Goal: Navigation & Orientation: Find specific page/section

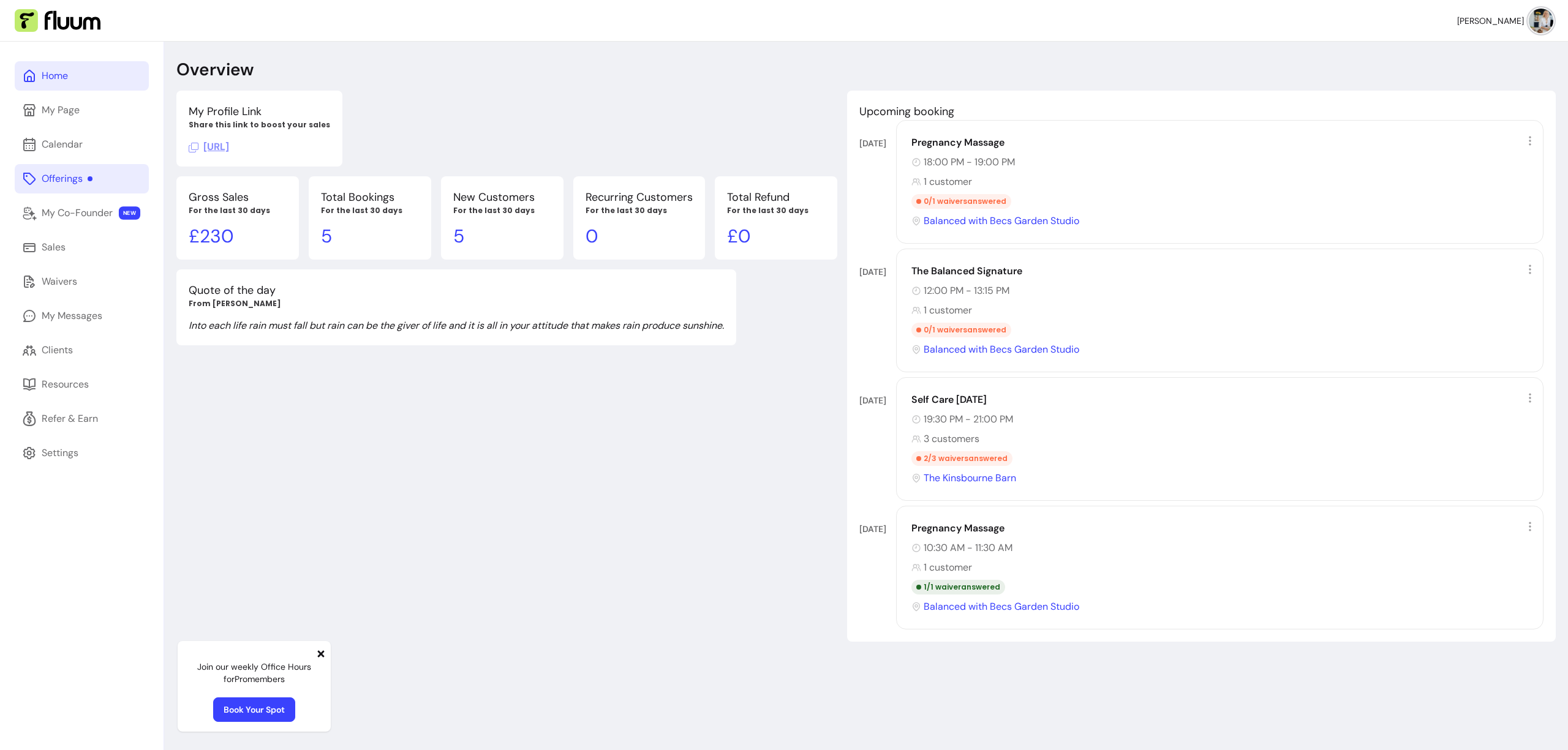
click at [96, 178] on link "Offerings" at bounding box center [82, 179] width 134 height 29
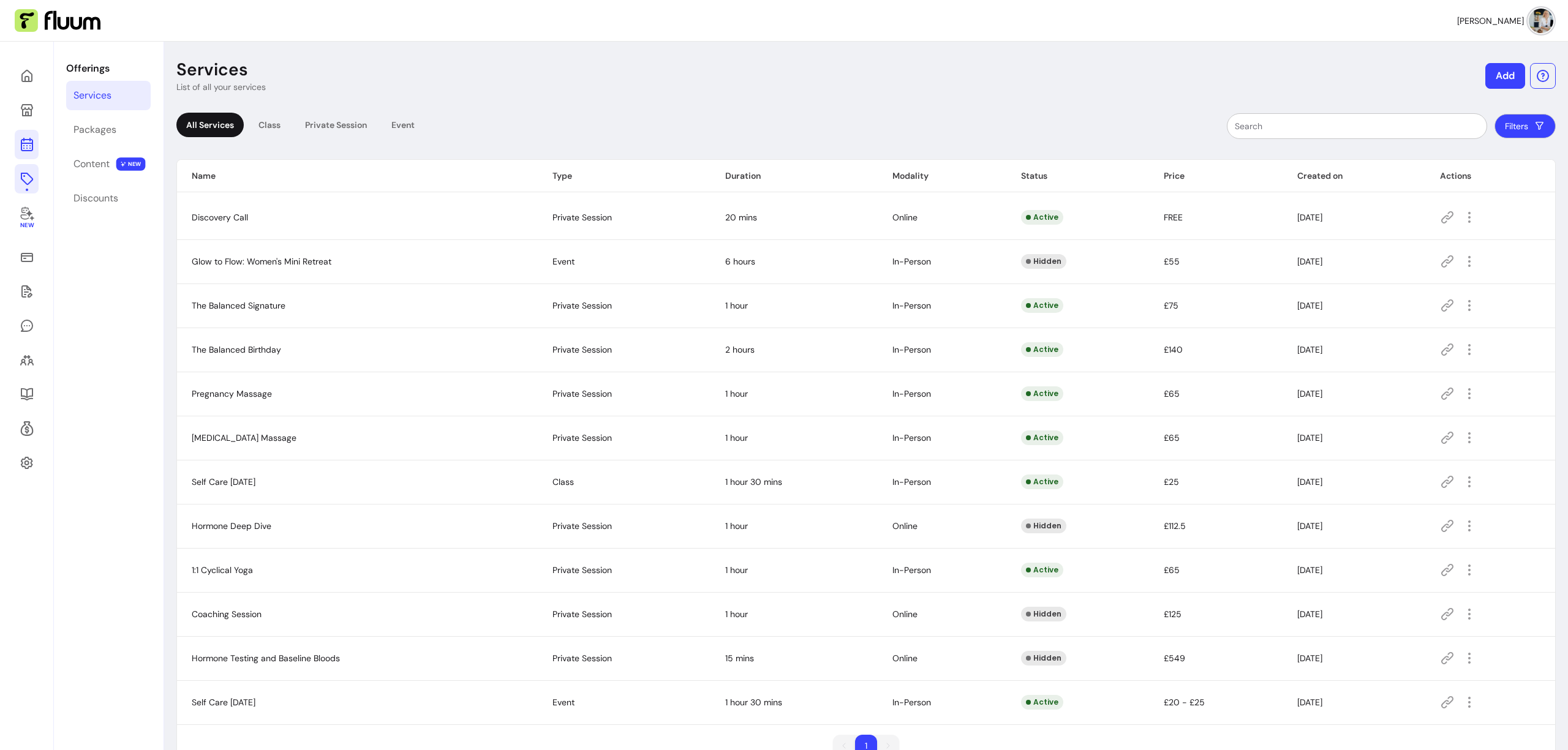
click at [33, 145] on icon at bounding box center [27, 144] width 15 height 15
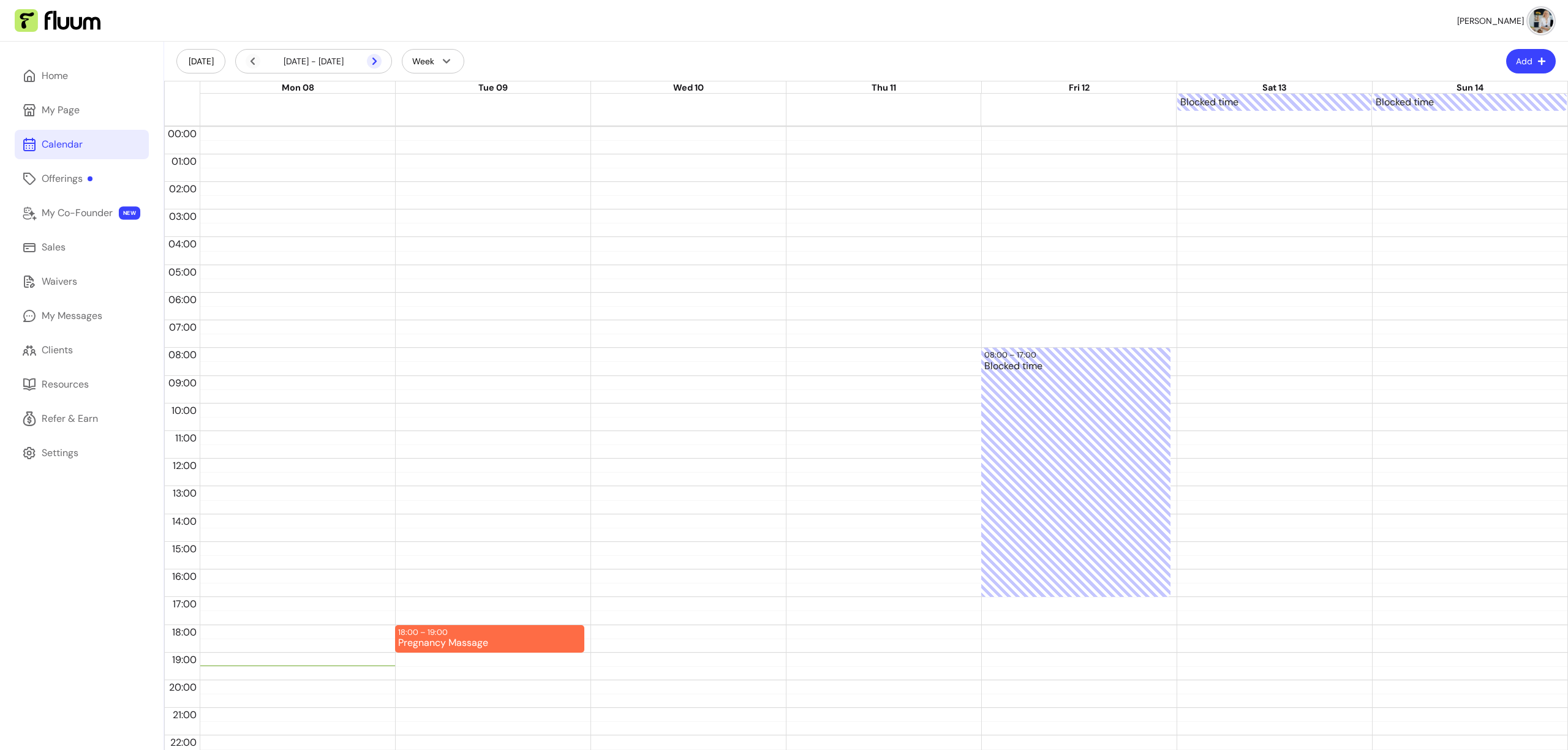
click at [372, 62] on icon at bounding box center [374, 61] width 15 height 15
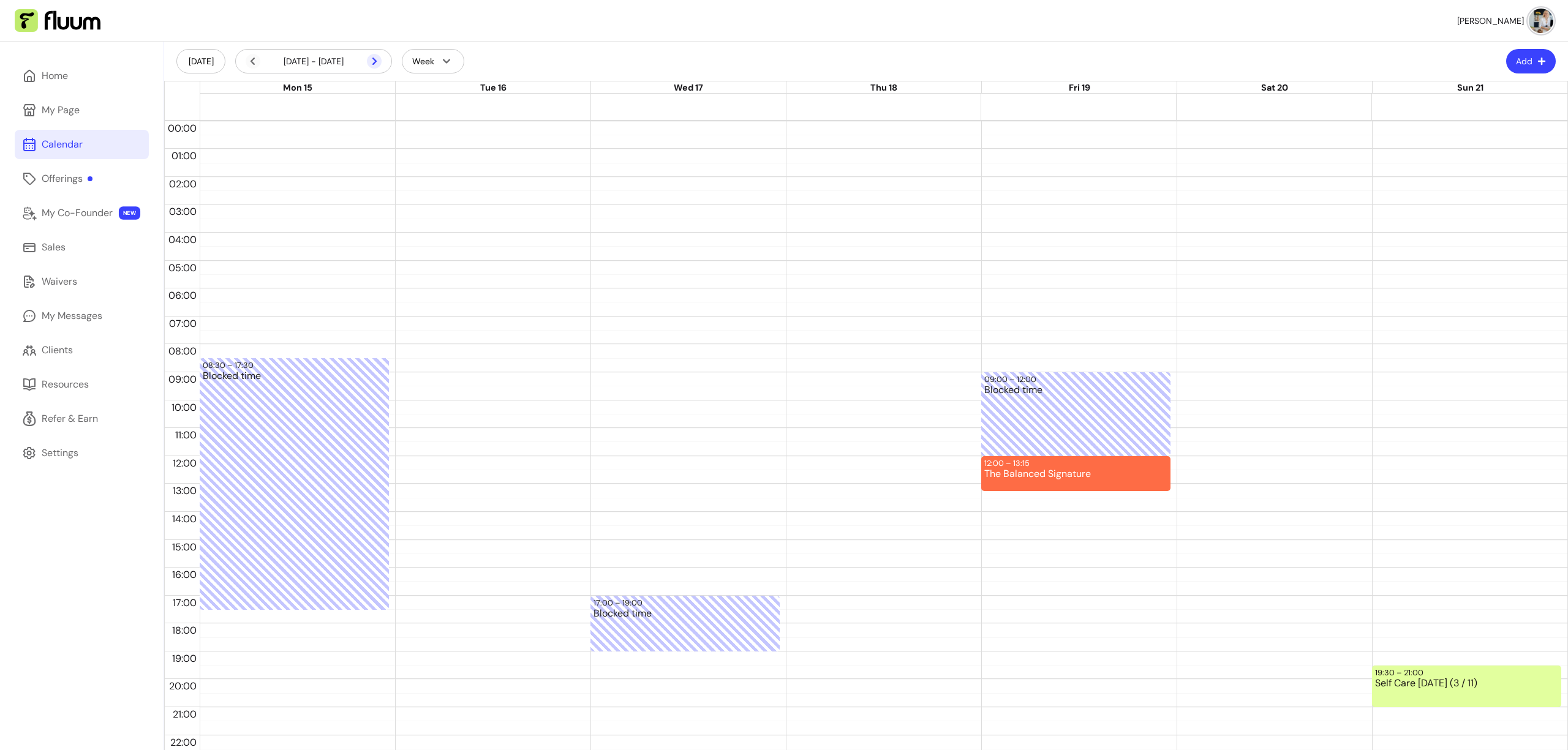
click at [376, 61] on icon at bounding box center [310, 77] width 208 height 174
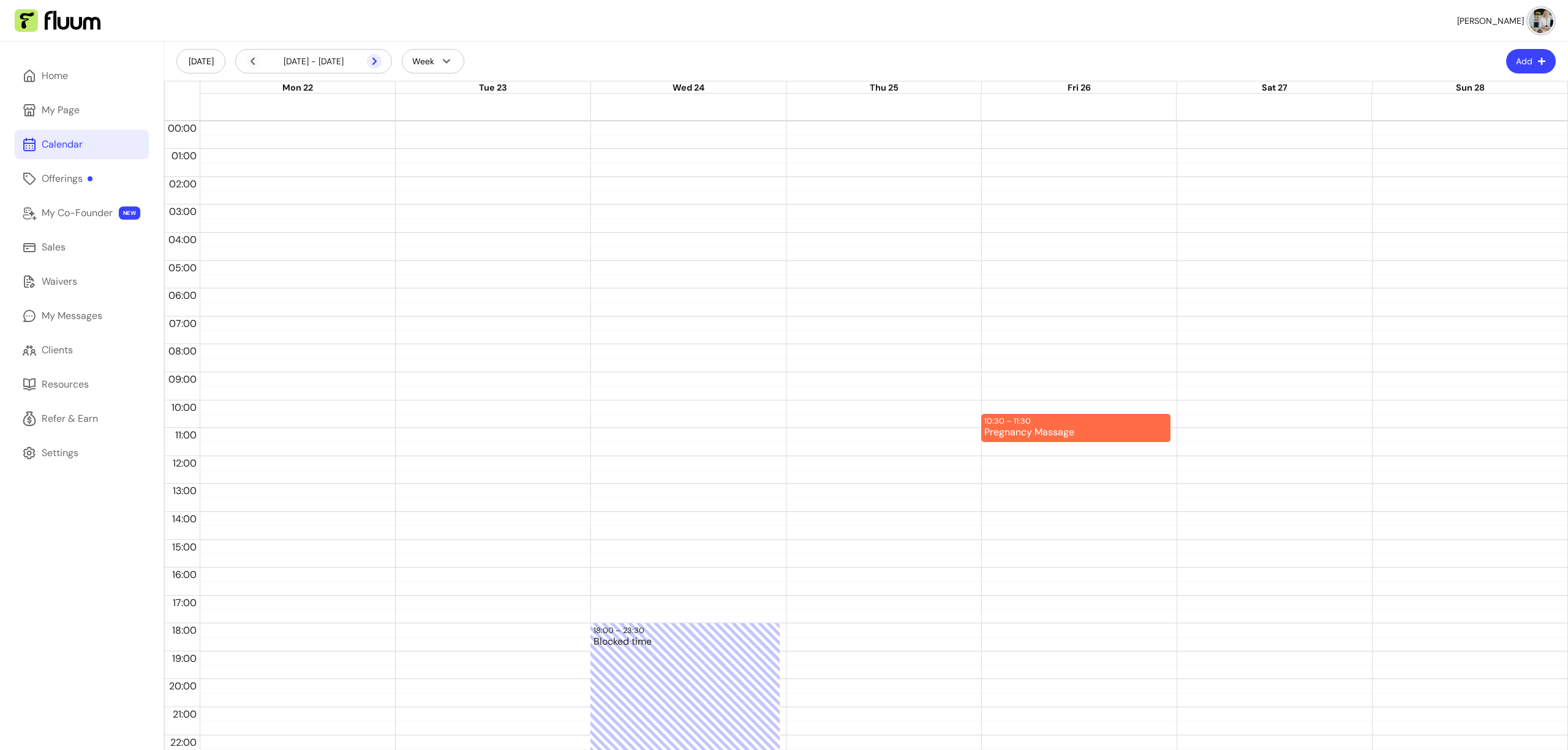
click at [376, 61] on icon at bounding box center [310, 77] width 208 height 174
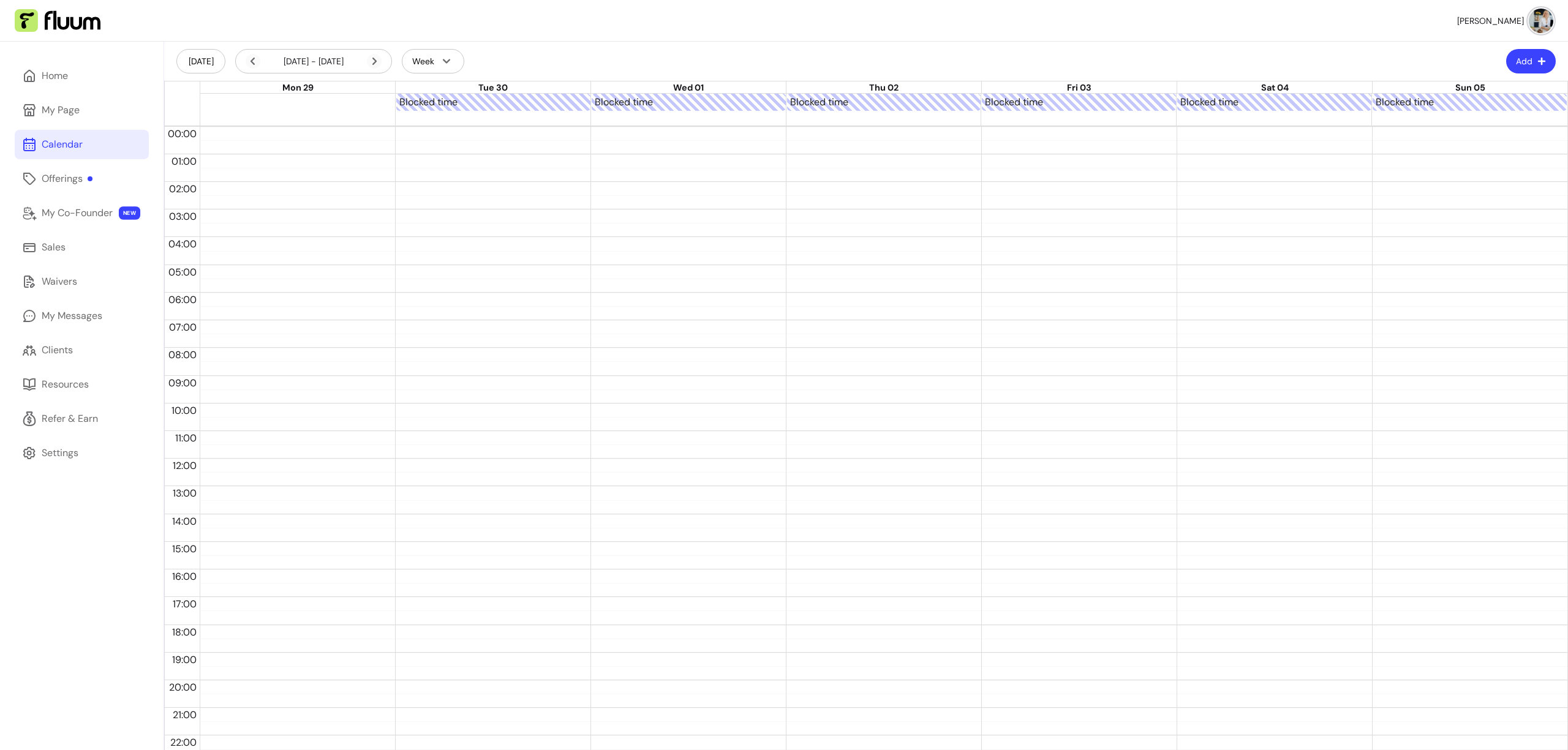
click at [376, 61] on icon at bounding box center [310, 77] width 208 height 174
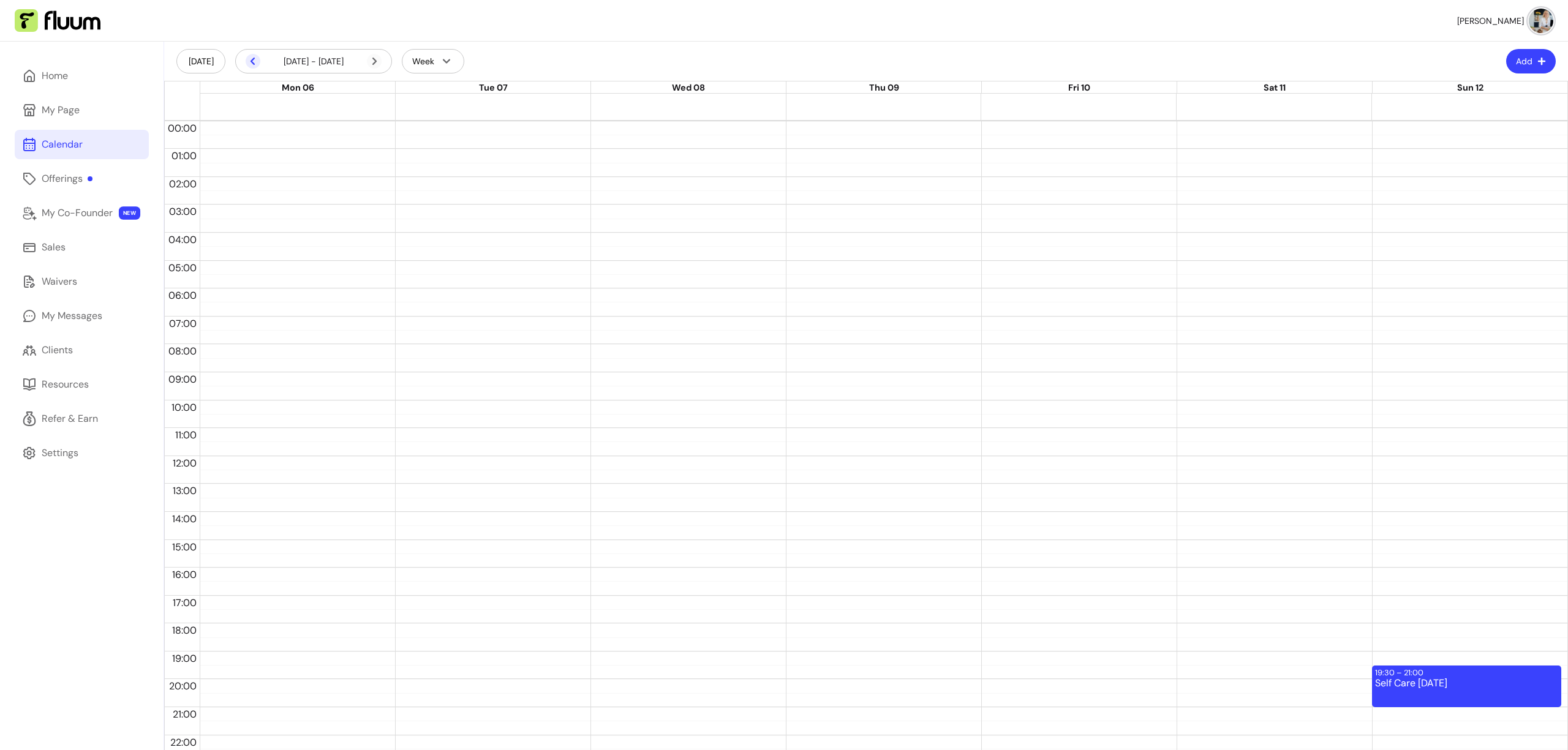
click at [248, 62] on icon at bounding box center [253, 61] width 15 height 15
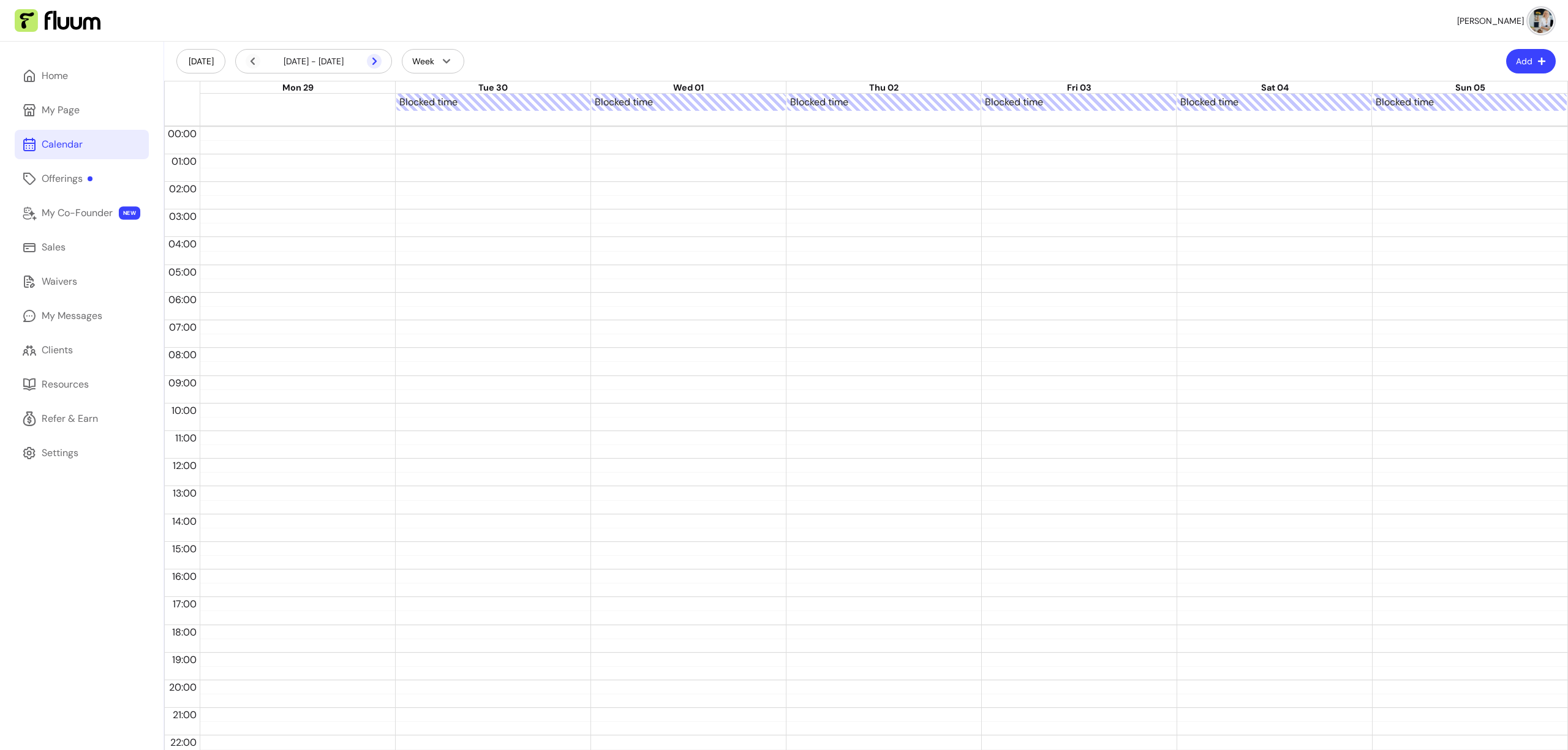
click at [373, 60] on icon at bounding box center [374, 61] width 15 height 15
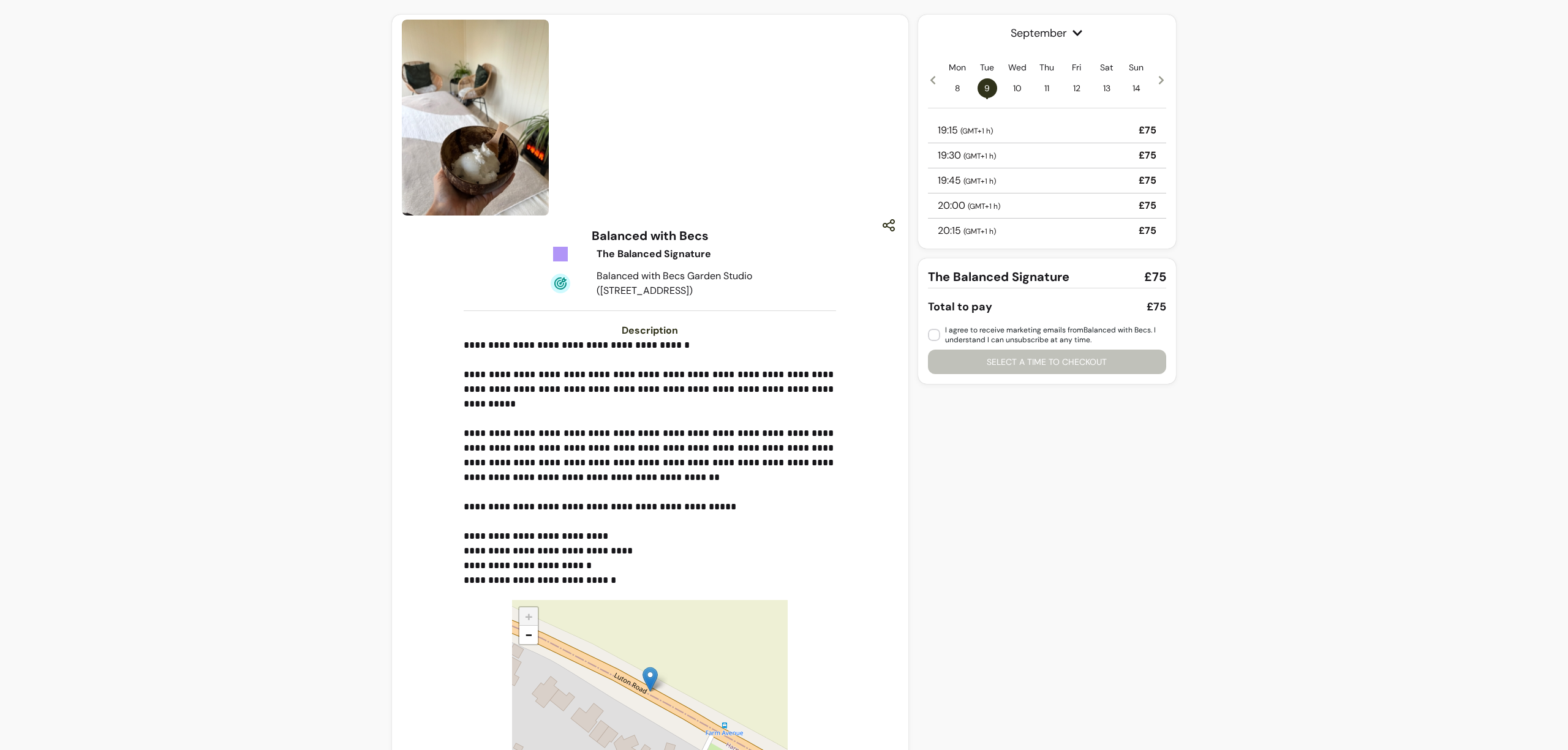
click at [1160, 78] on icon at bounding box center [1161, 80] width 10 height 10
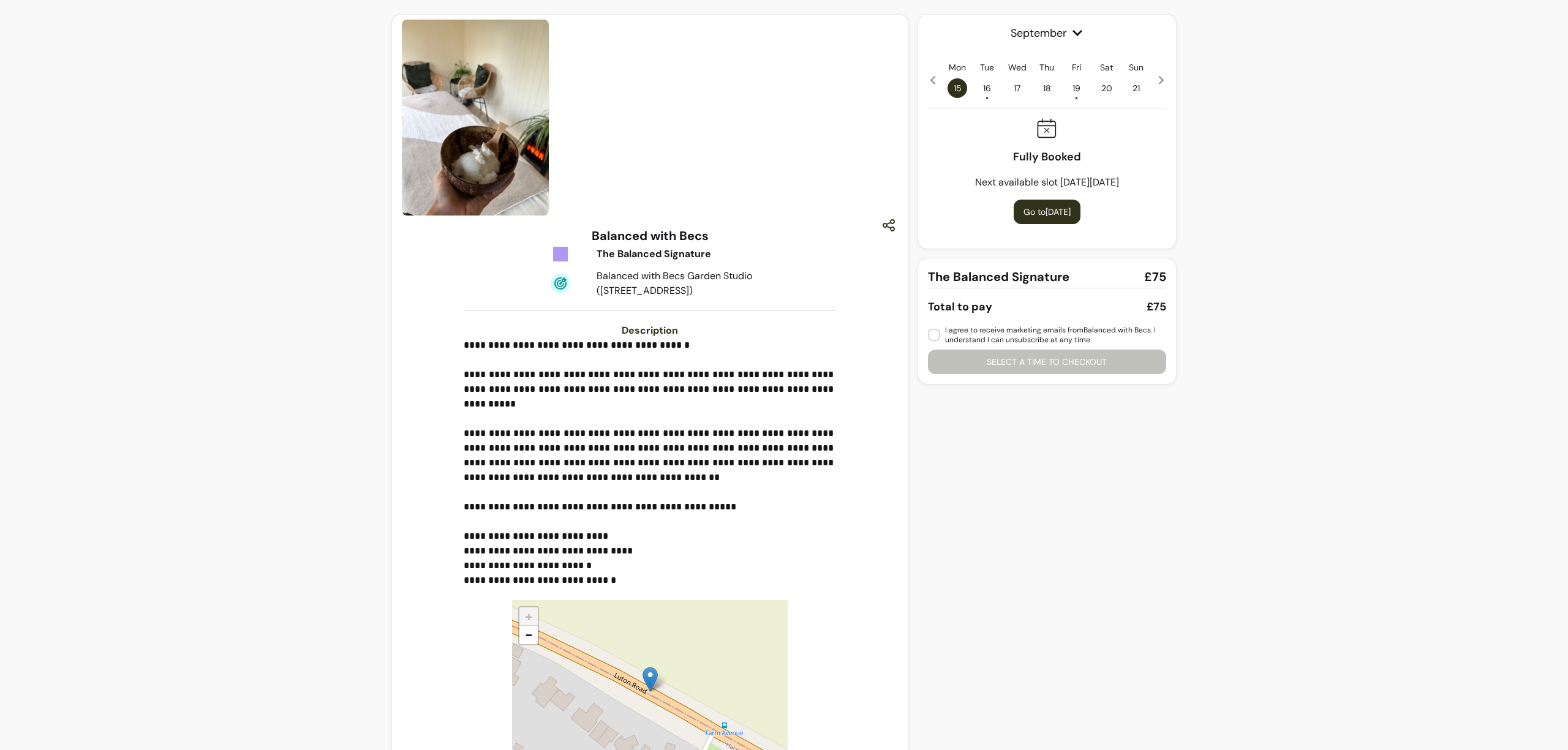
click at [1159, 79] on icon at bounding box center [1161, 80] width 10 height 10
click at [1159, 79] on icon at bounding box center [1161, 80] width 5 height 9
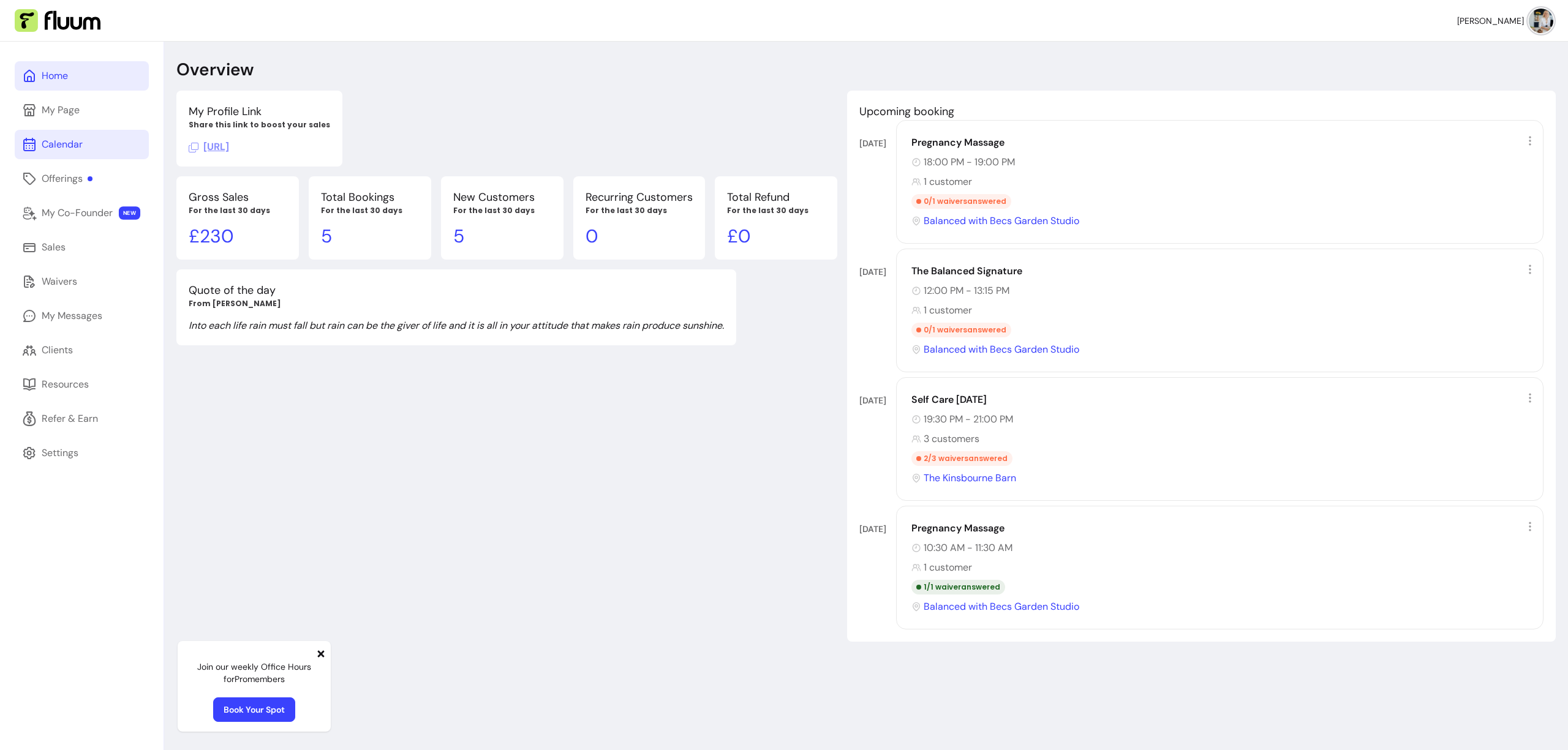
click at [76, 149] on div "Calendar" at bounding box center [62, 144] width 41 height 15
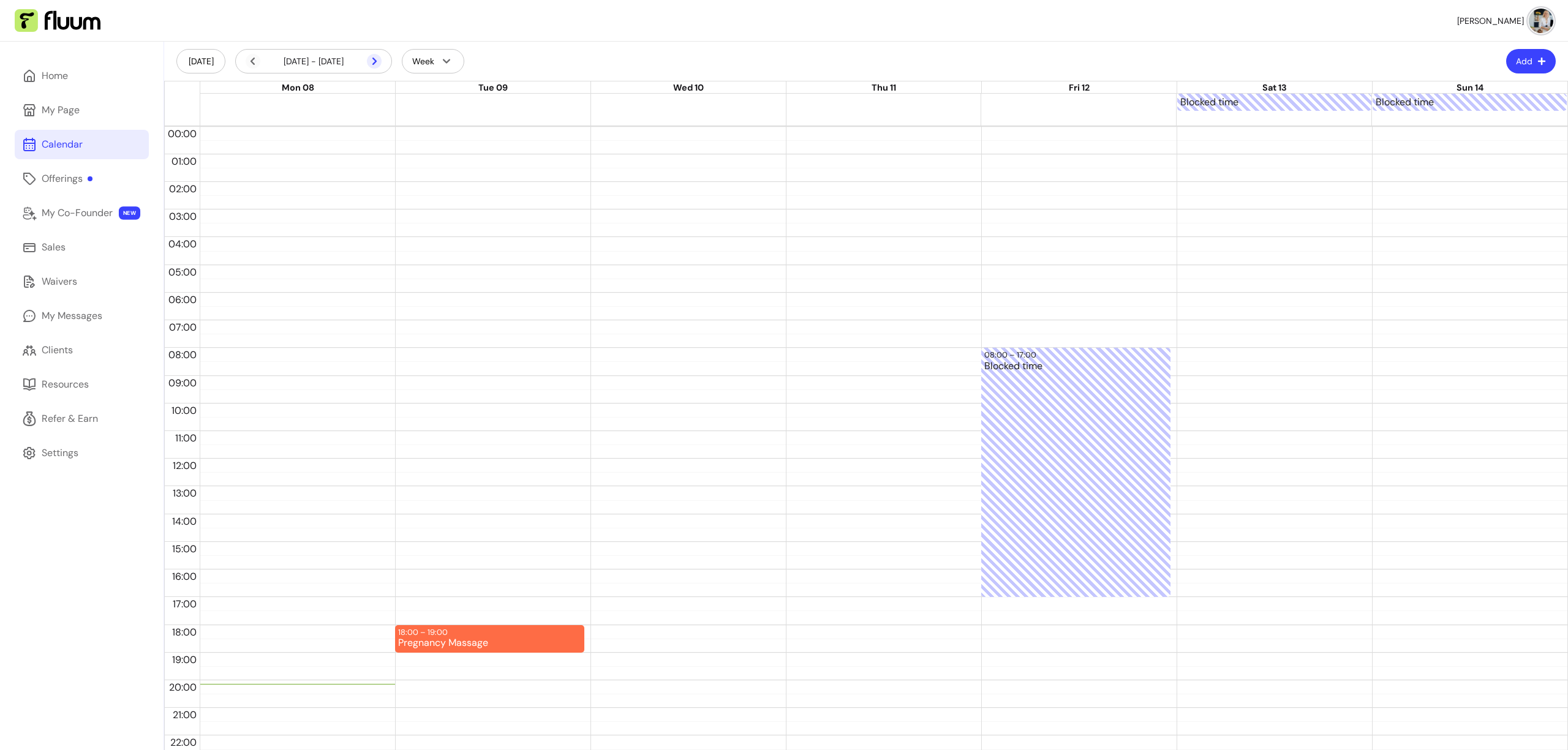
click at [376, 59] on icon at bounding box center [374, 61] width 15 height 15
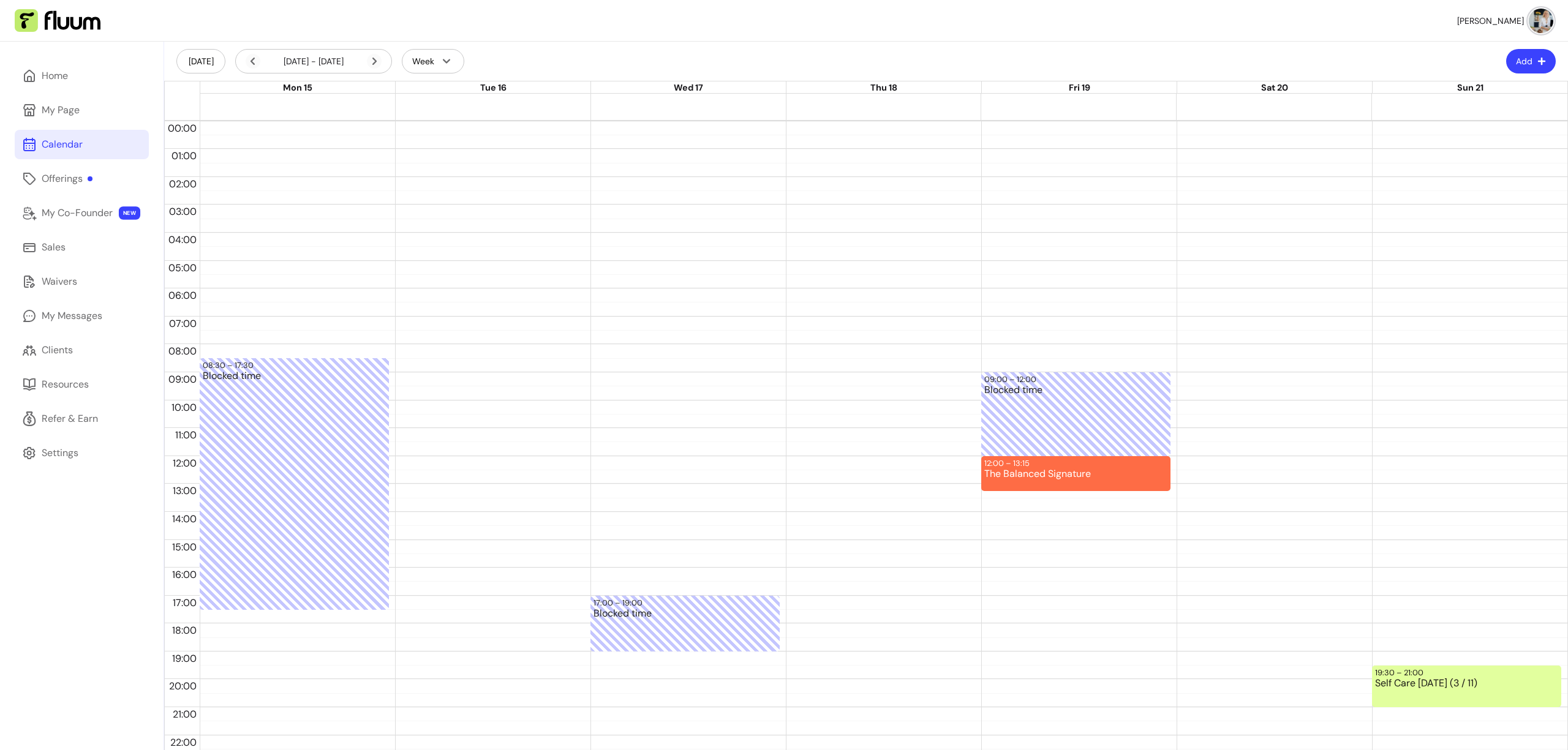
click at [376, 59] on icon at bounding box center [374, 61] width 15 height 15
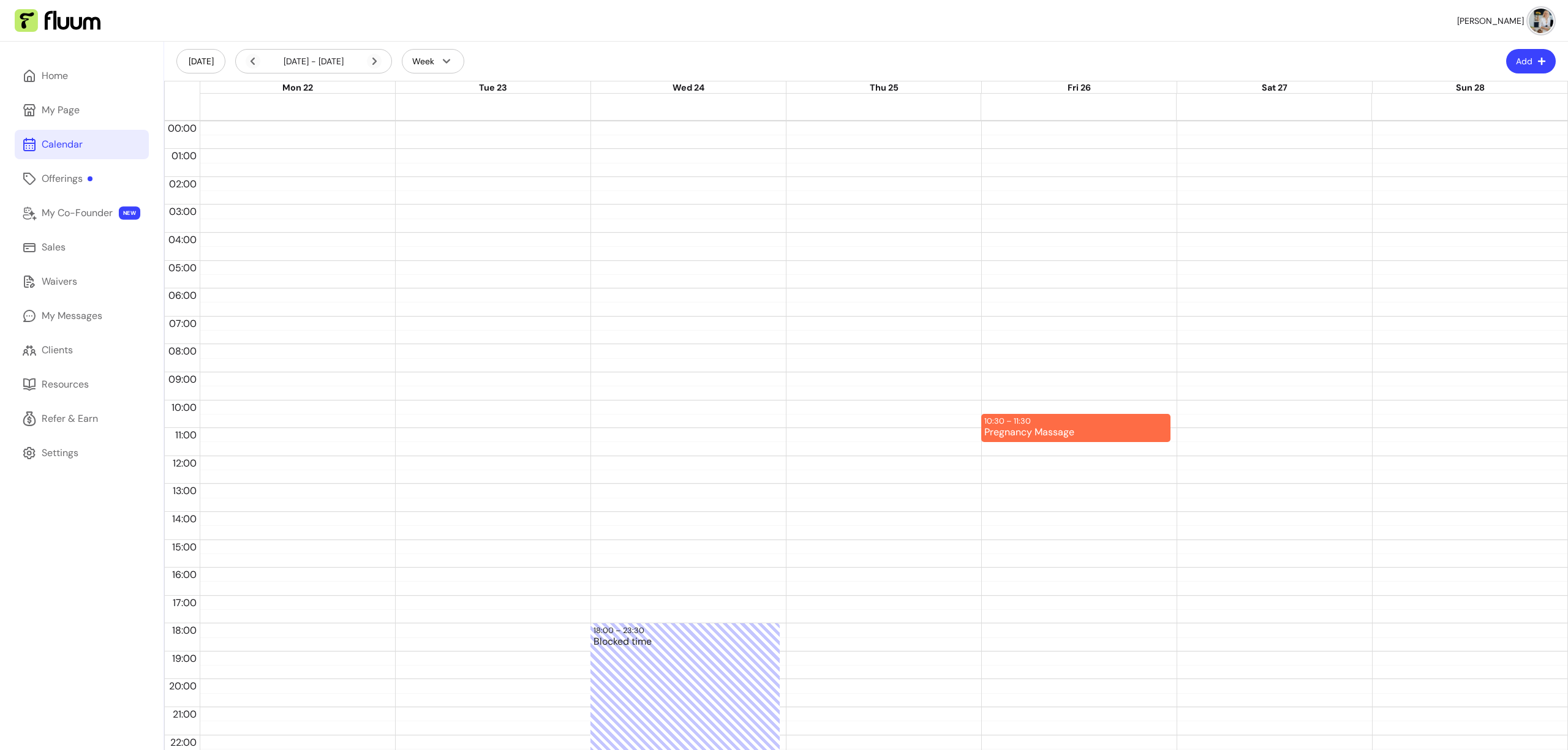
click at [376, 59] on icon at bounding box center [374, 61] width 15 height 15
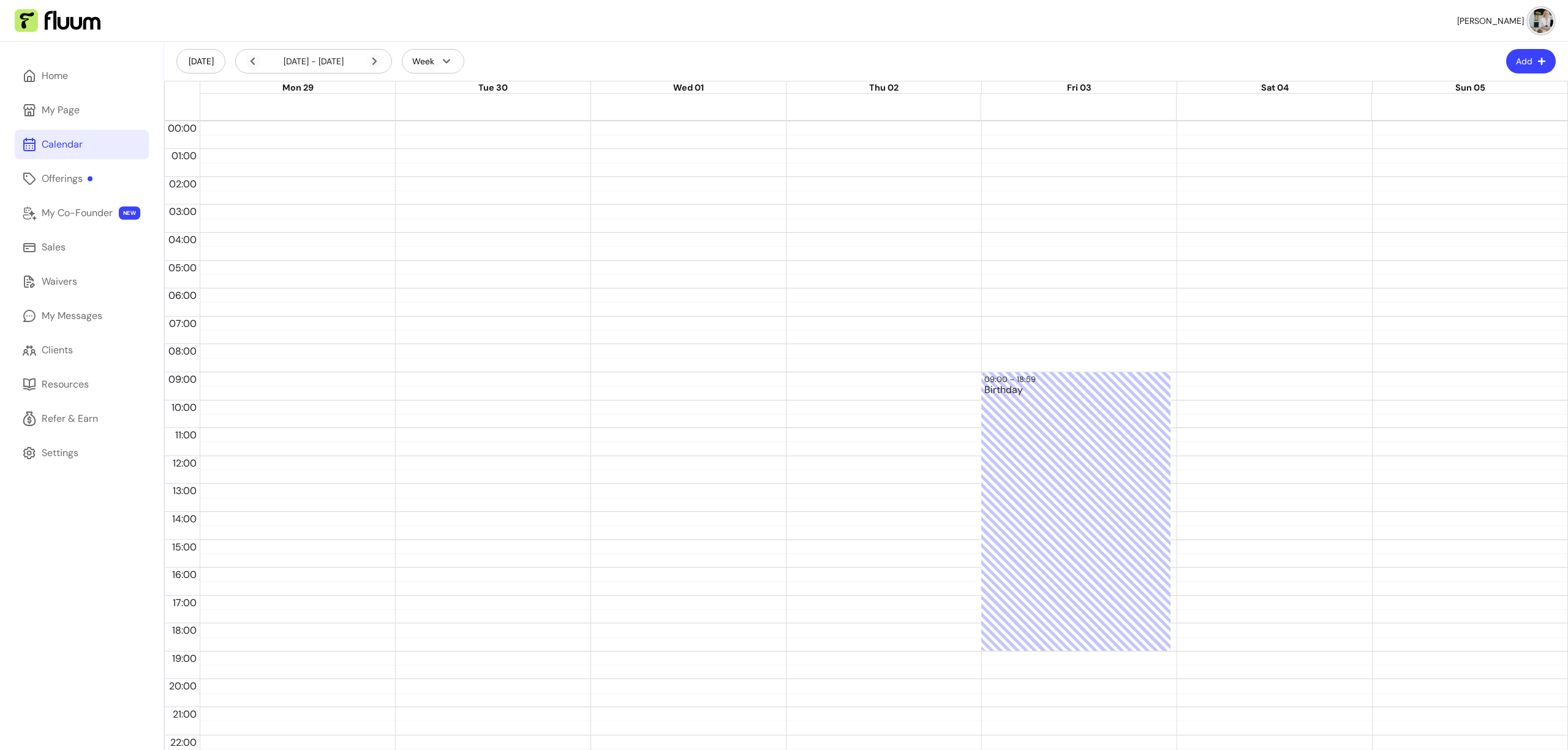
click at [1529, 16] on img at bounding box center [1541, 21] width 25 height 25
click at [1468, 112] on span "Log Out" at bounding box center [1488, 113] width 90 height 12
